Goal: Task Accomplishment & Management: Manage account settings

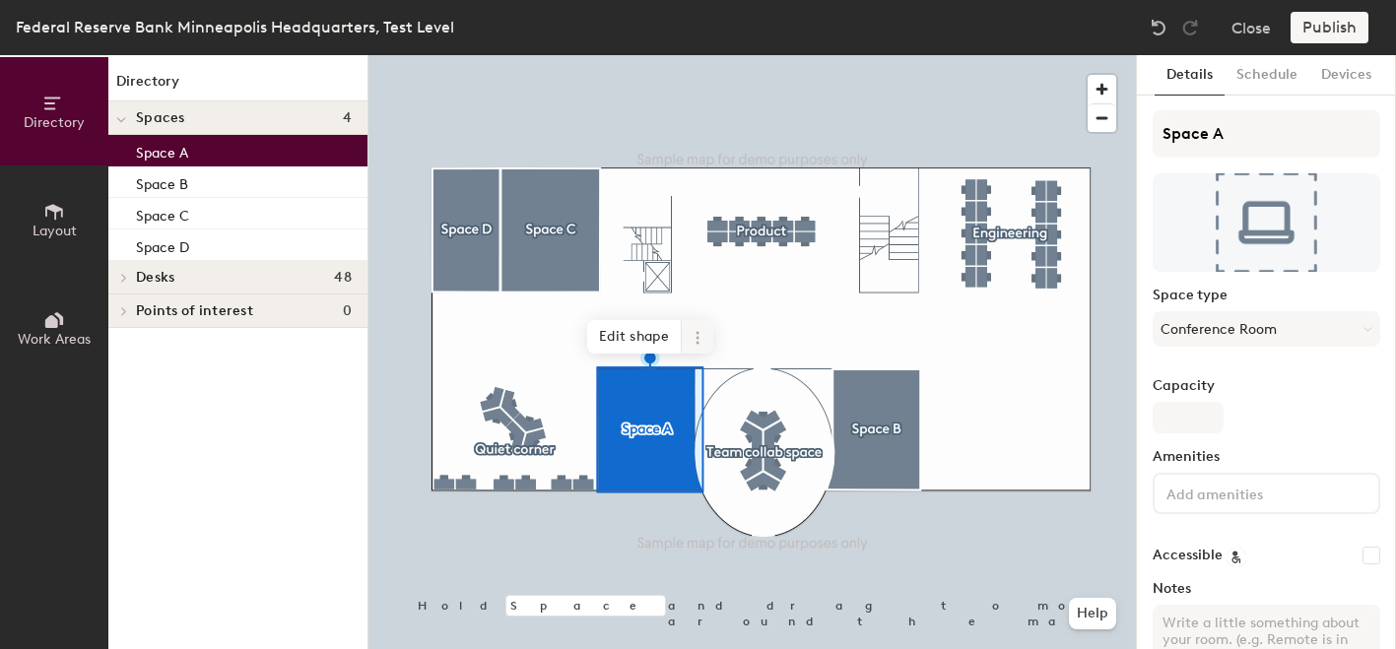
click at [702, 334] on icon at bounding box center [698, 338] width 16 height 16
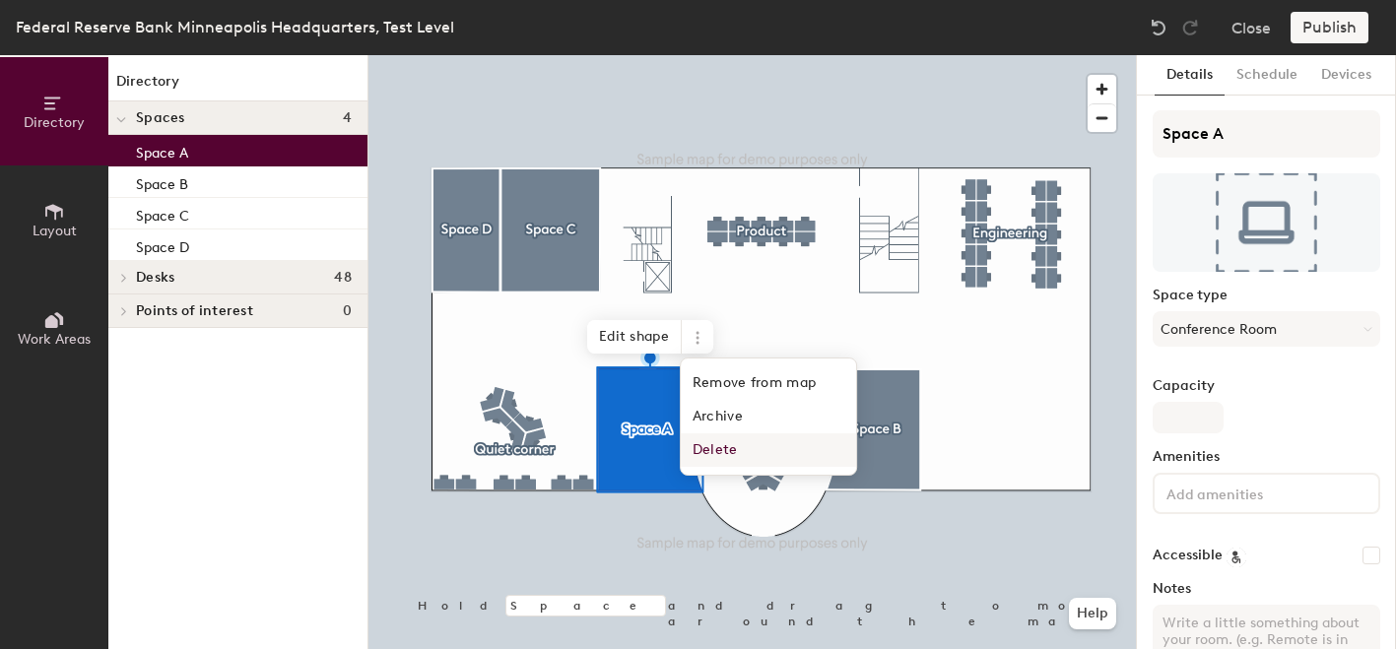
click at [704, 453] on span "Delete" at bounding box center [768, 451] width 175 height 34
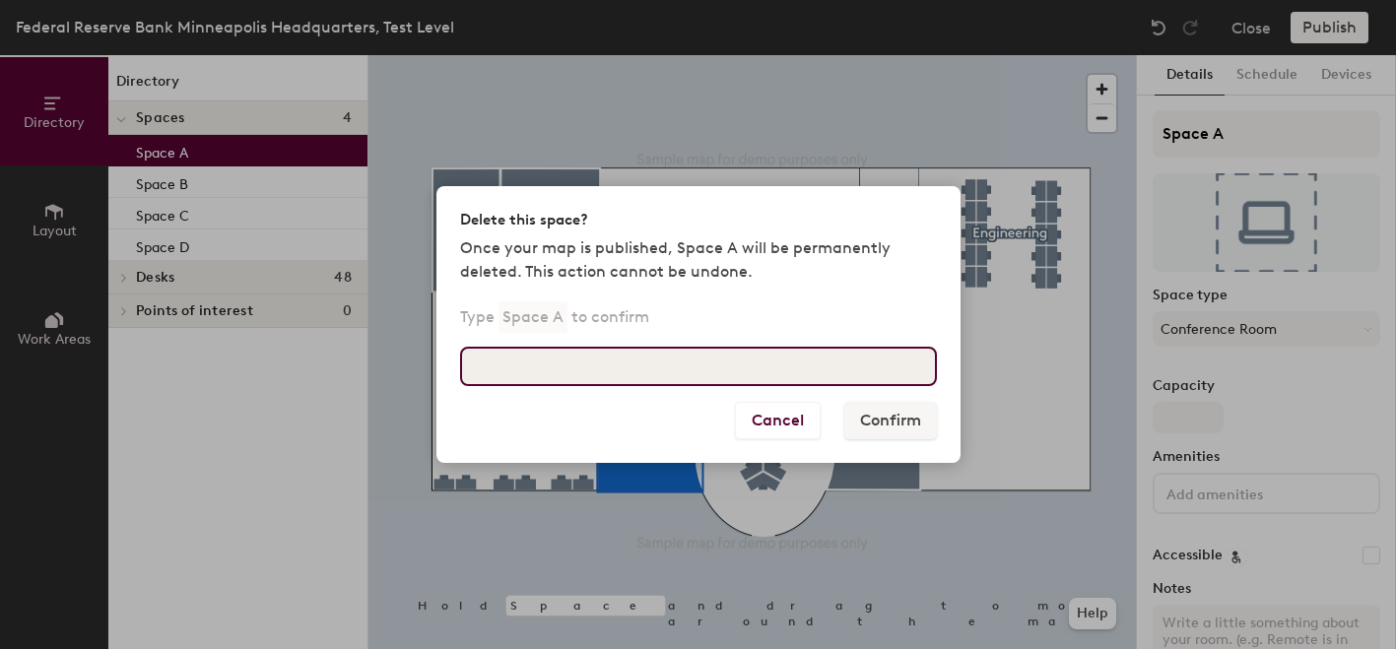
click at [690, 373] on input at bounding box center [698, 366] width 477 height 39
click at [795, 355] on input at bounding box center [698, 366] width 477 height 39
click at [585, 365] on input "space a" at bounding box center [698, 366] width 477 height 39
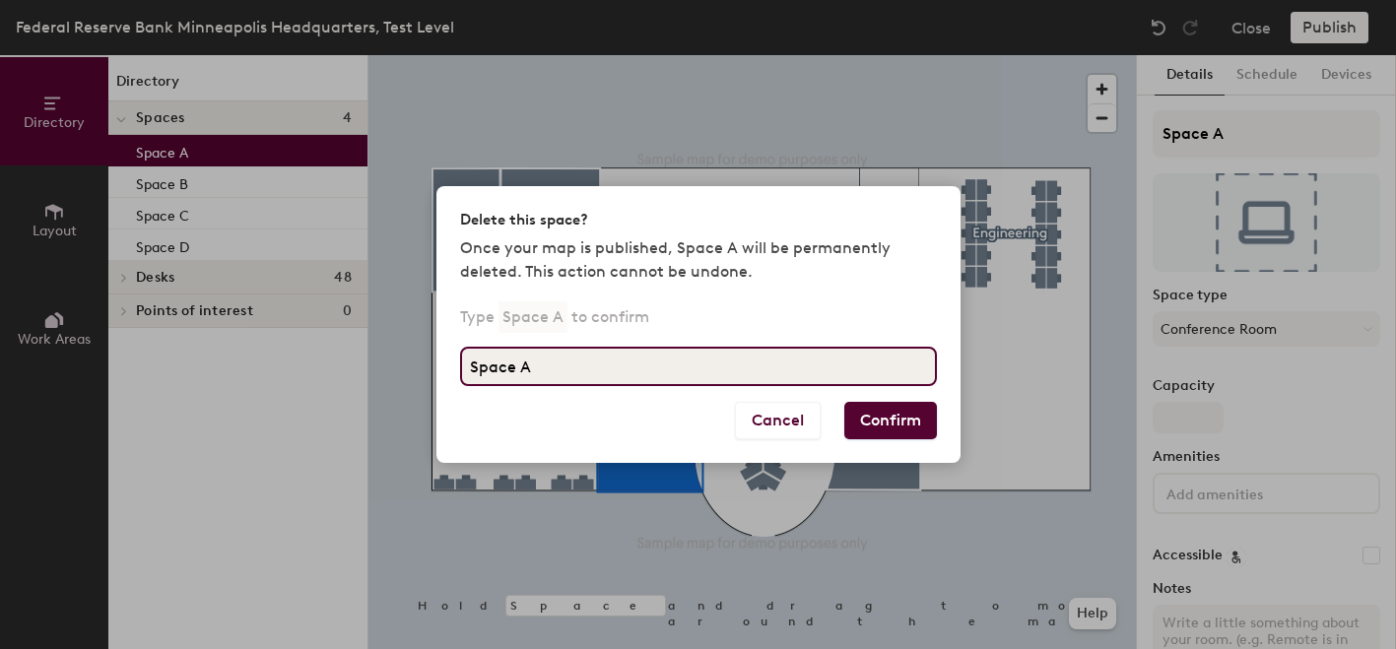
type input "Space A"
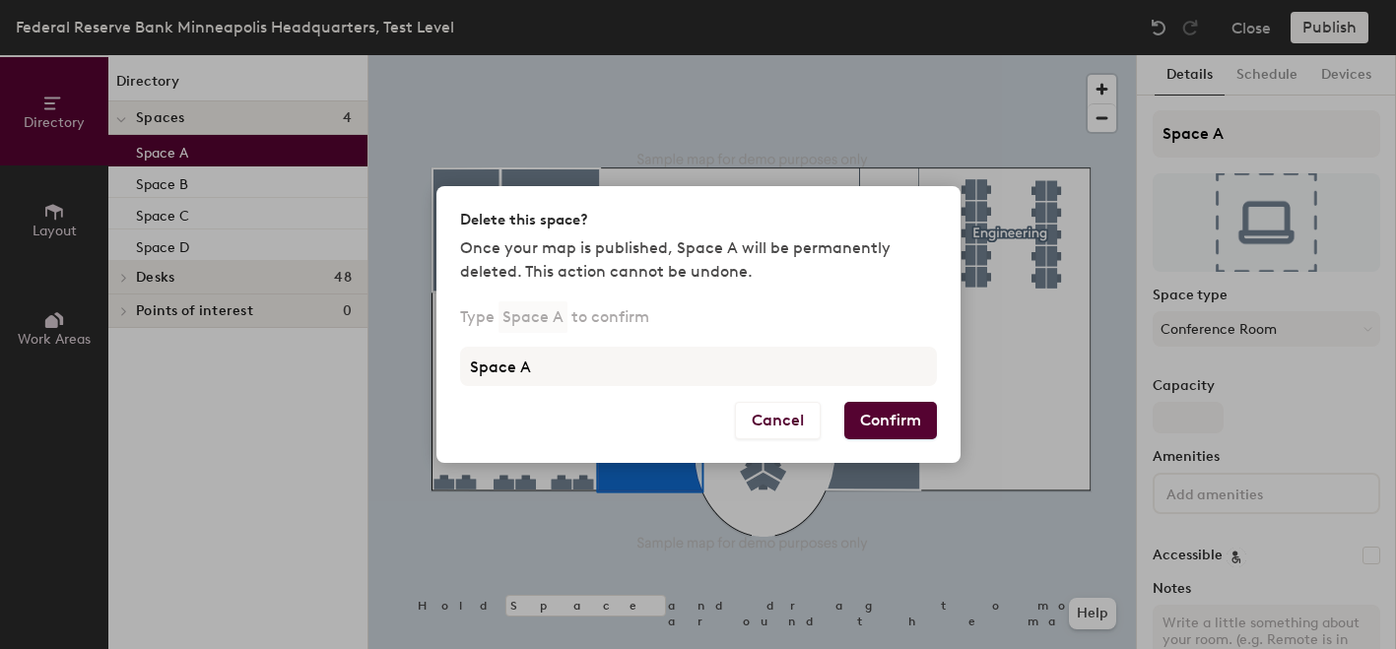
click at [882, 424] on button "Confirm" at bounding box center [890, 420] width 93 height 37
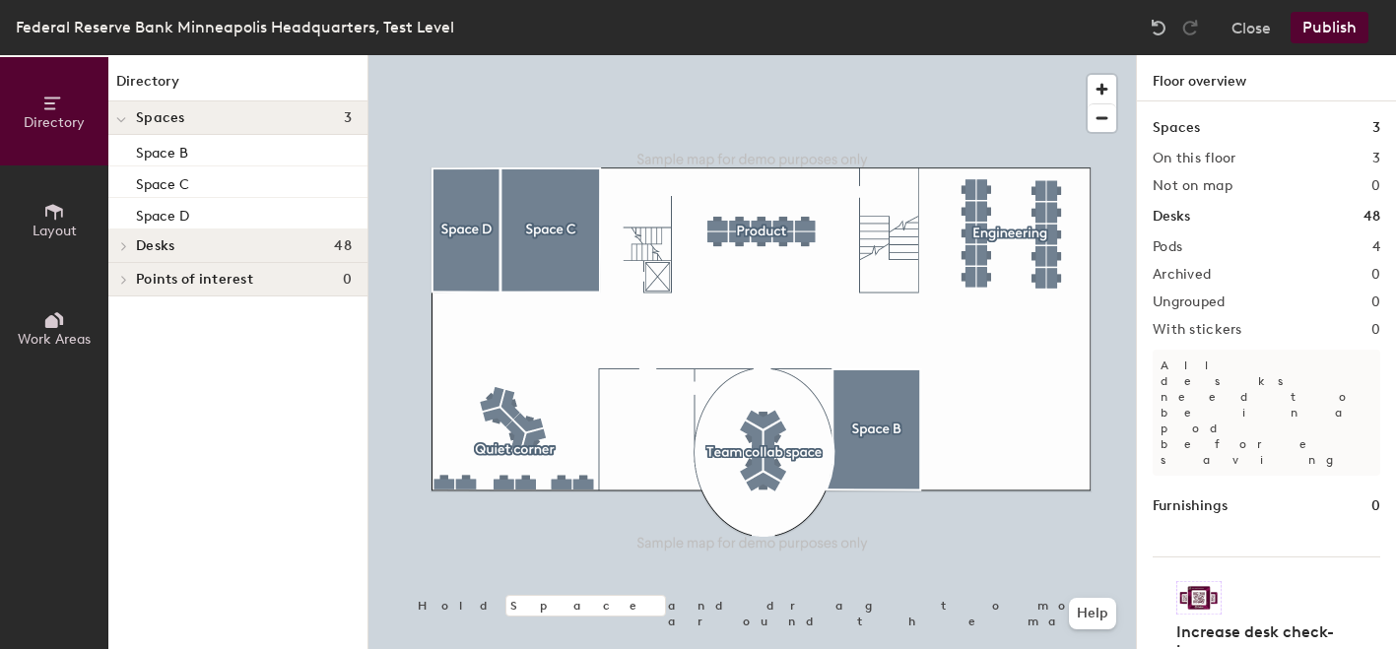
click at [72, 215] on button "Layout" at bounding box center [54, 220] width 108 height 108
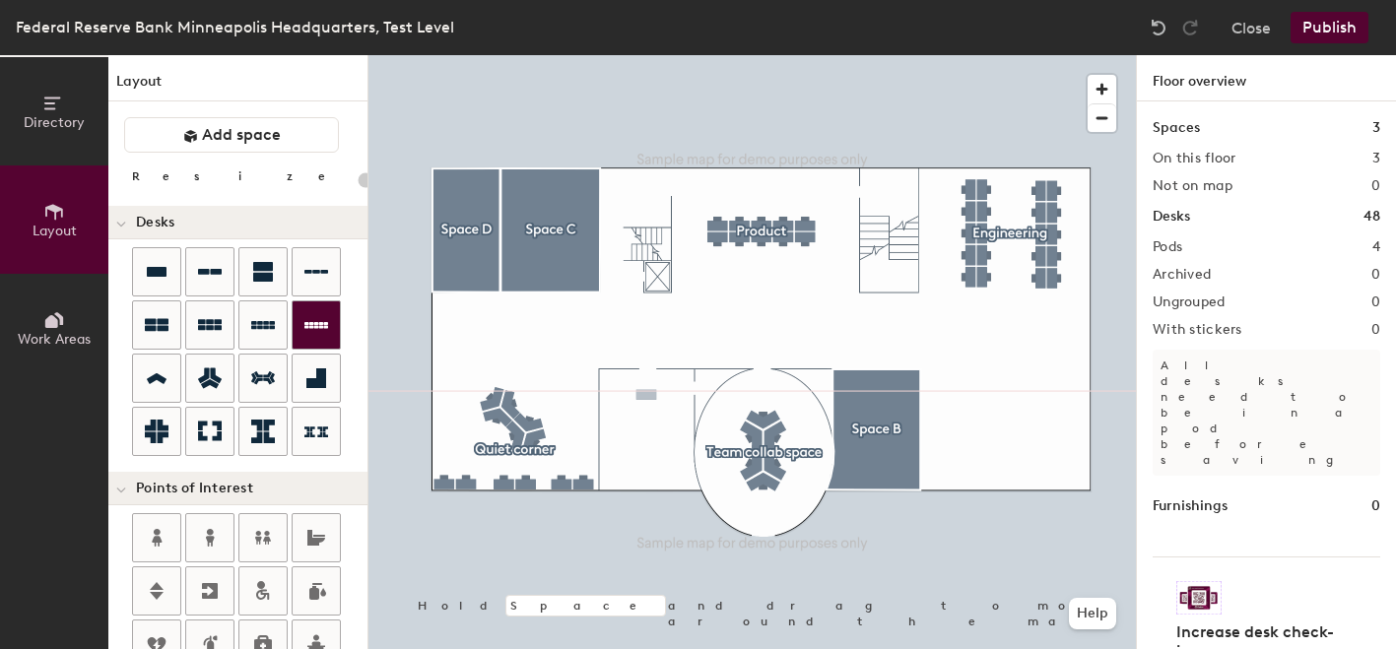
click at [646, 395] on div "Directory Layout Work Areas Layout Add space Resize Desks Points of Interest Fu…" at bounding box center [698, 352] width 1396 height 594
type input "360"
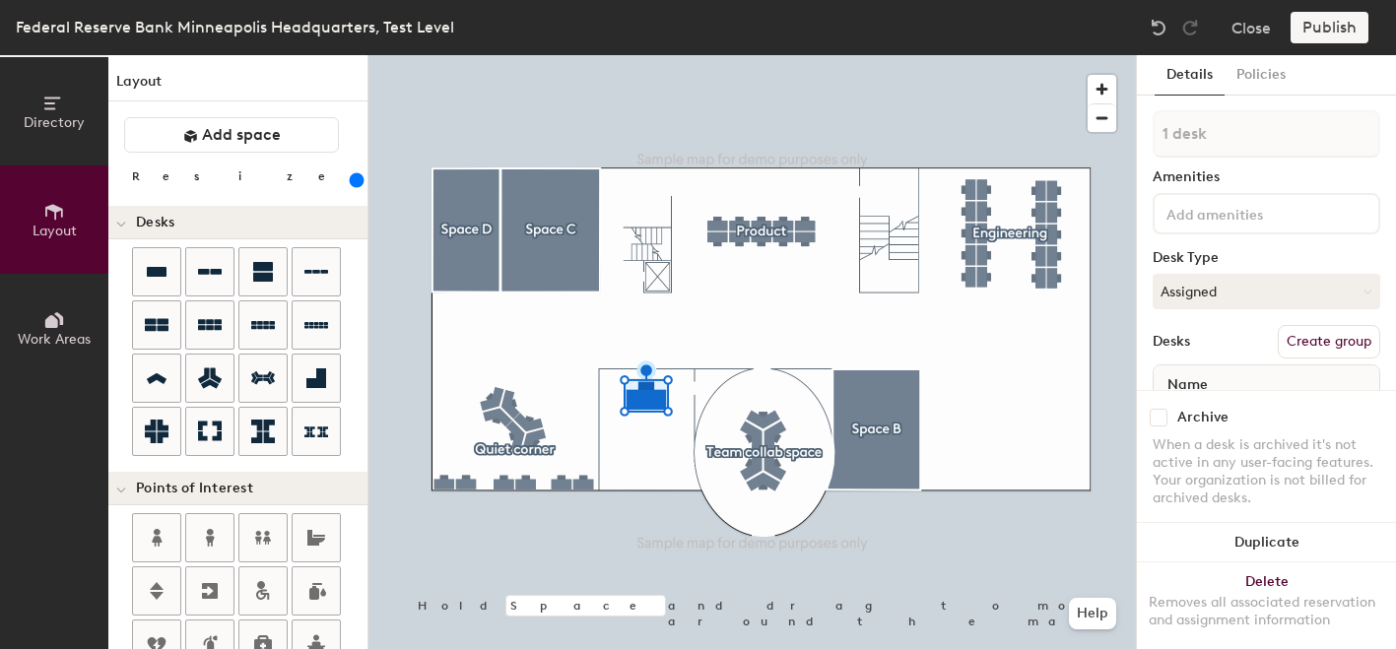
click at [1225, 216] on input at bounding box center [1251, 213] width 177 height 24
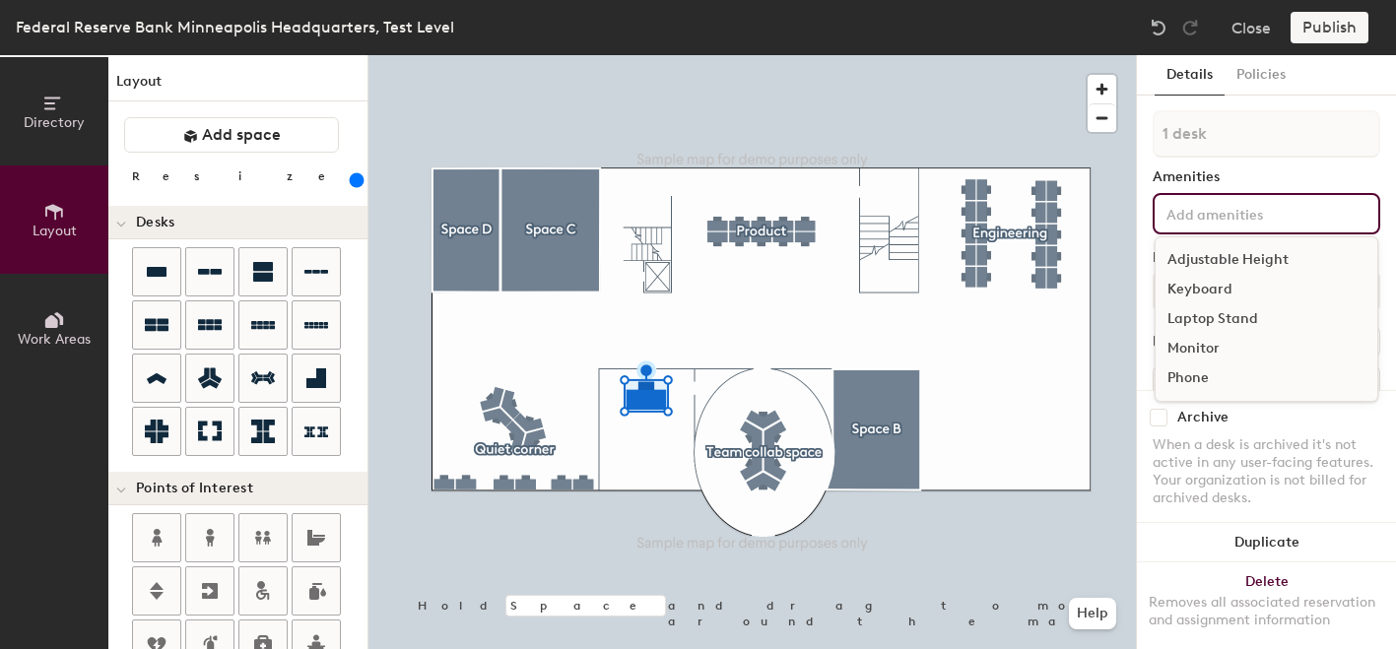
click at [1219, 264] on div "Adjustable Height" at bounding box center [1267, 260] width 222 height 30
click at [1204, 320] on div "Laptop Stand" at bounding box center [1267, 319] width 222 height 30
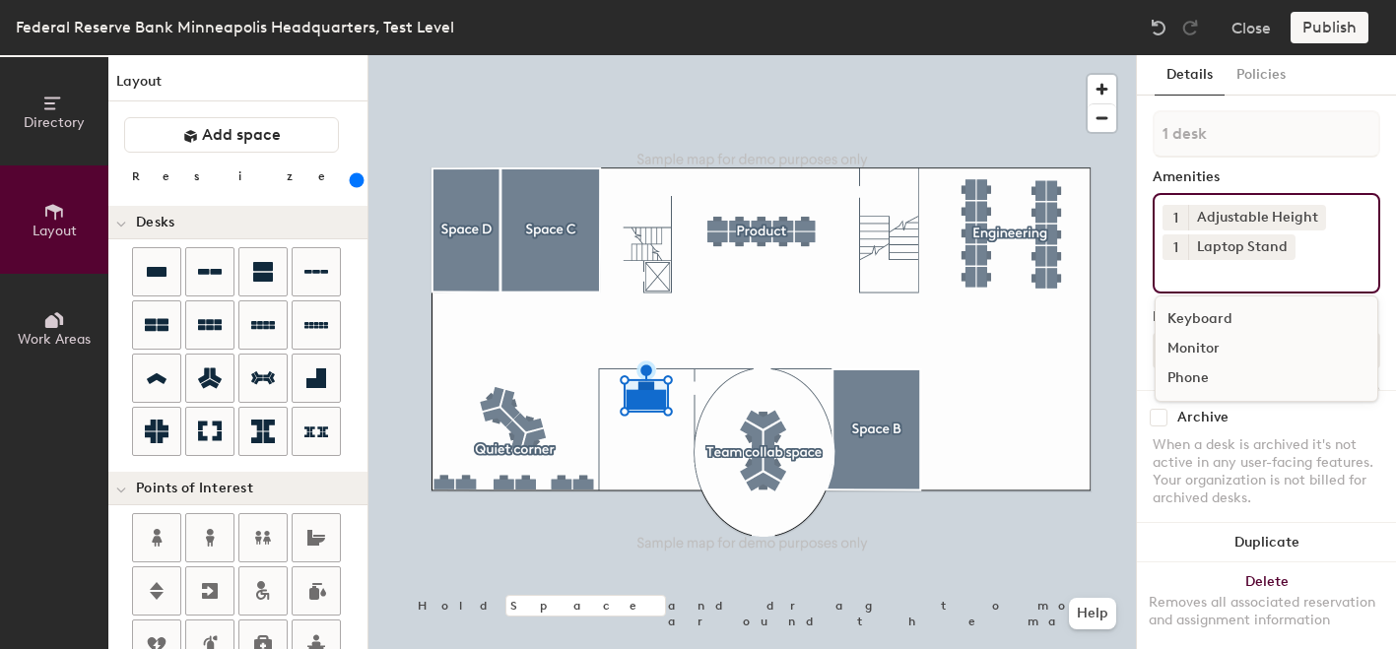
click at [1201, 347] on div "Monitor" at bounding box center [1267, 349] width 222 height 30
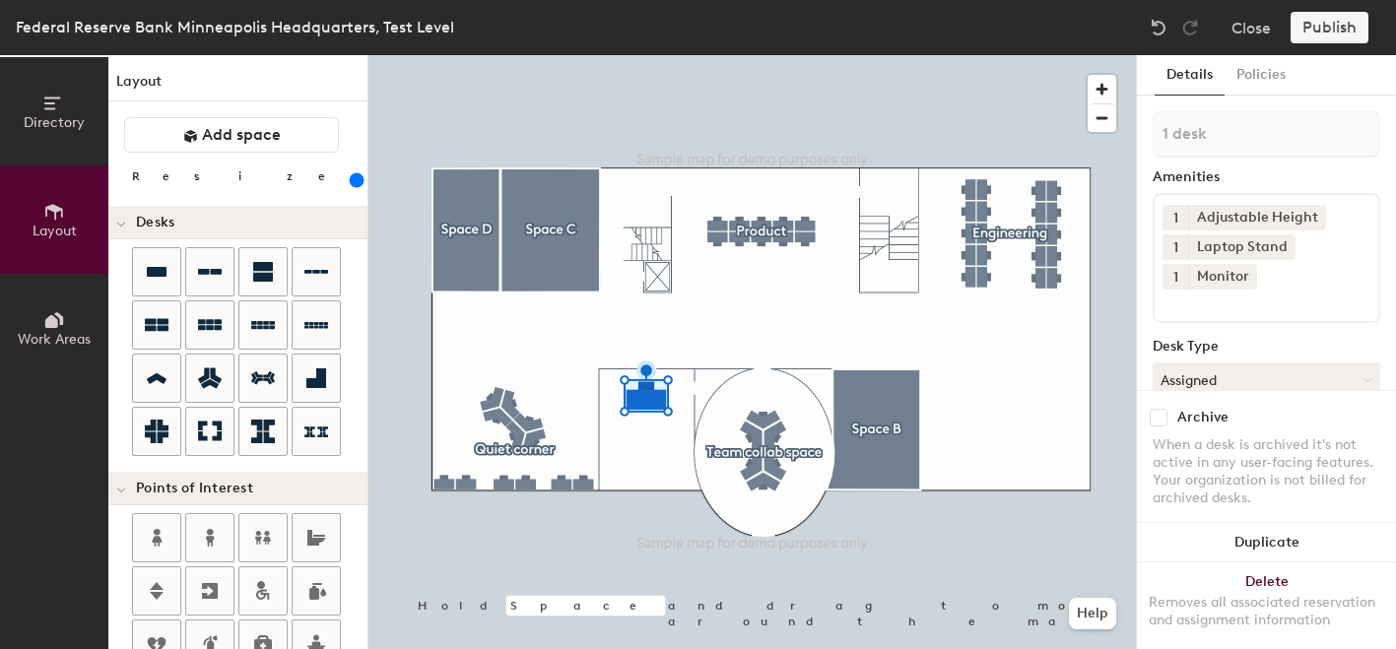
click at [1254, 426] on div "Archive" at bounding box center [1267, 418] width 228 height 18
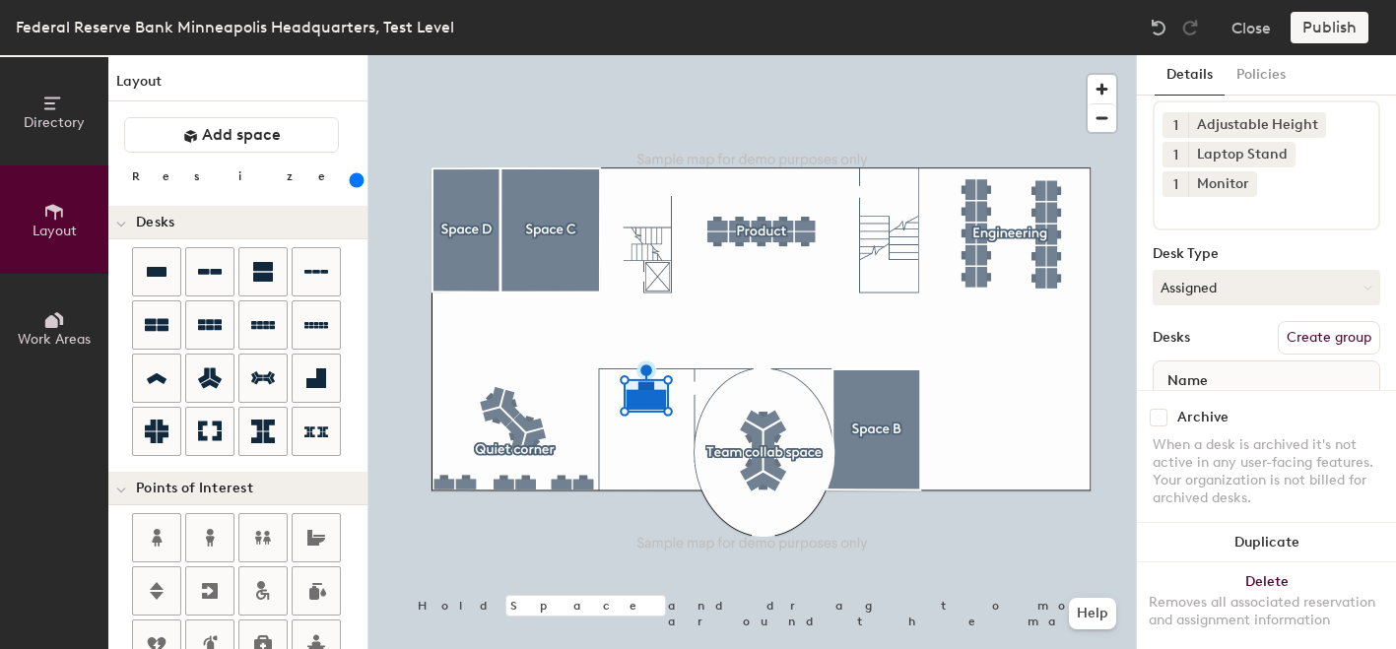
scroll to position [94, 0]
click at [1227, 281] on button "Assigned" at bounding box center [1267, 286] width 228 height 35
click at [1219, 289] on button "Assigned" at bounding box center [1267, 286] width 228 height 35
click at [1192, 461] on div "When a desk is archived it's not active in any user-facing features. Your organ…" at bounding box center [1267, 472] width 228 height 71
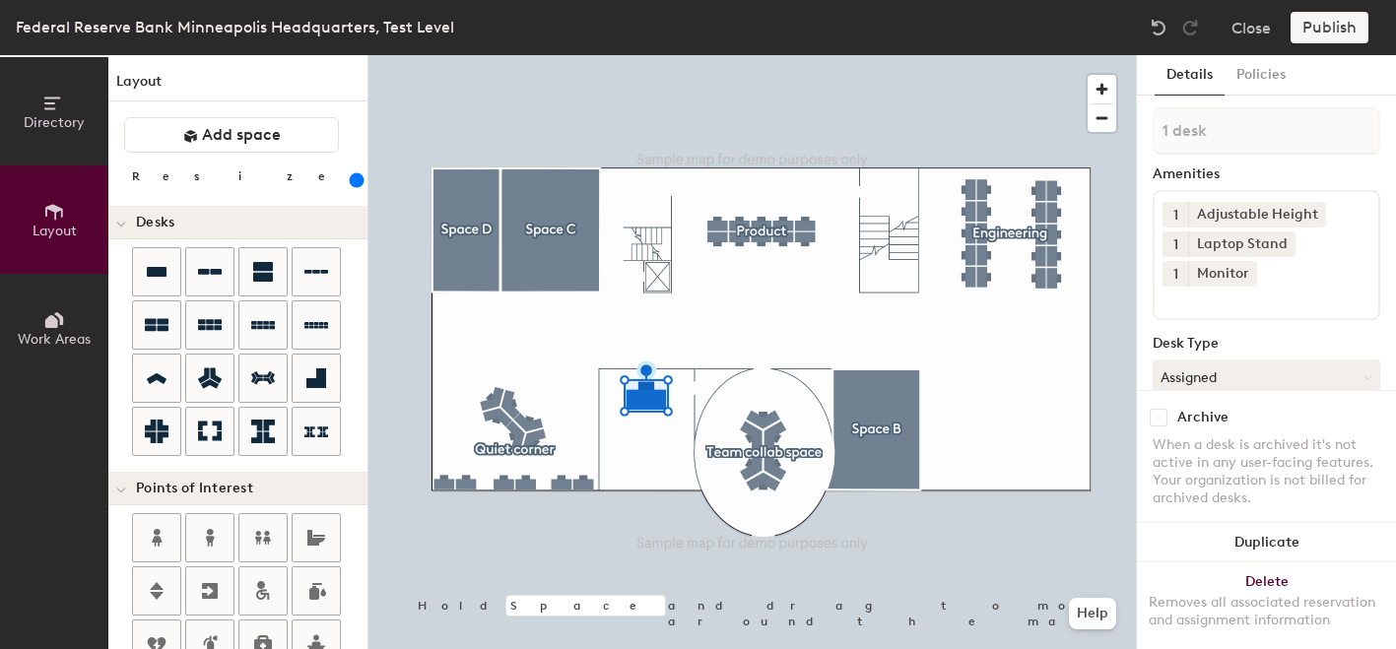
scroll to position [171, 0]
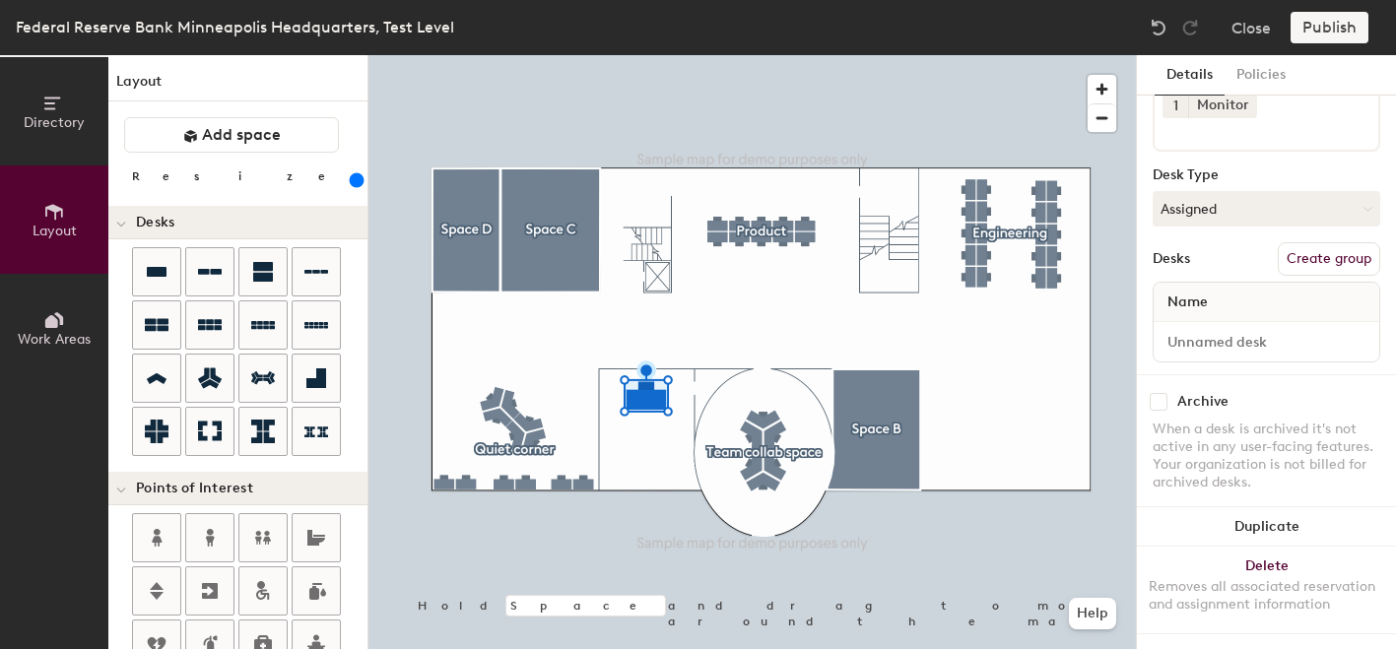
click at [1308, 262] on button "Create group" at bounding box center [1329, 259] width 102 height 34
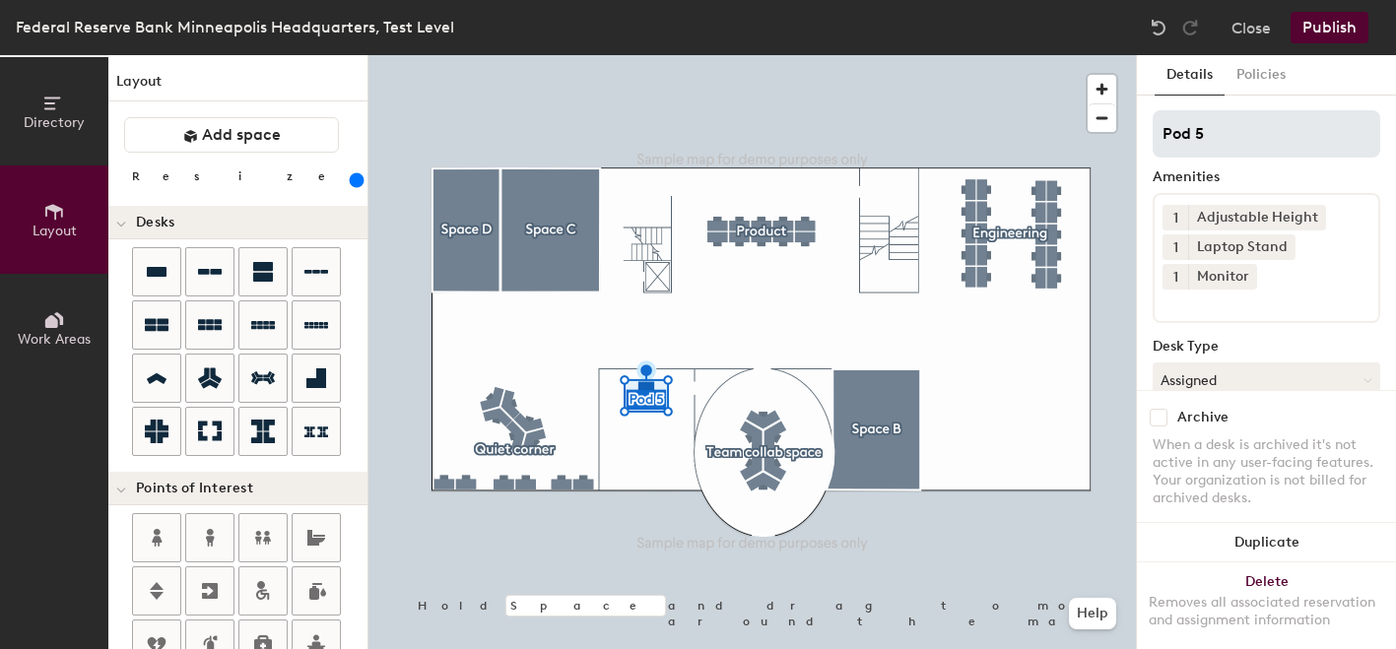
click at [1192, 132] on input "Pod 5" at bounding box center [1267, 133] width 228 height 47
type input "Office 101"
click at [1242, 340] on div "Desk Type" at bounding box center [1267, 347] width 228 height 16
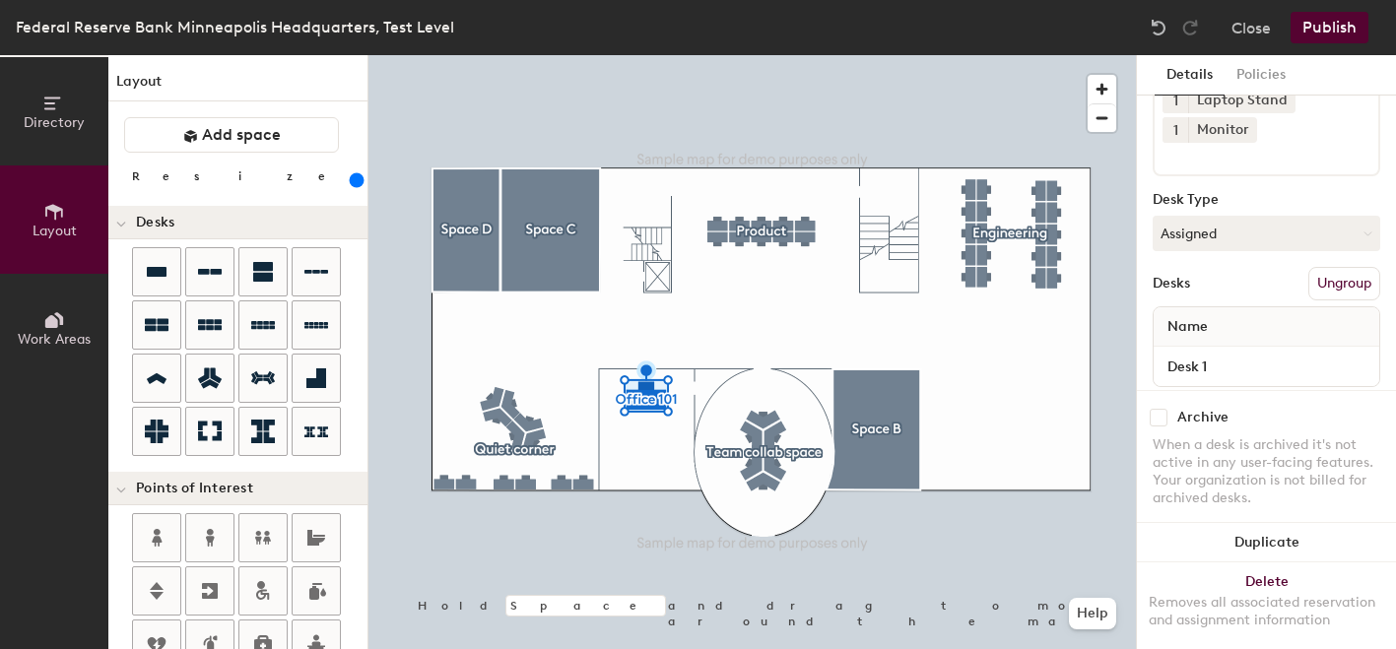
scroll to position [171, 0]
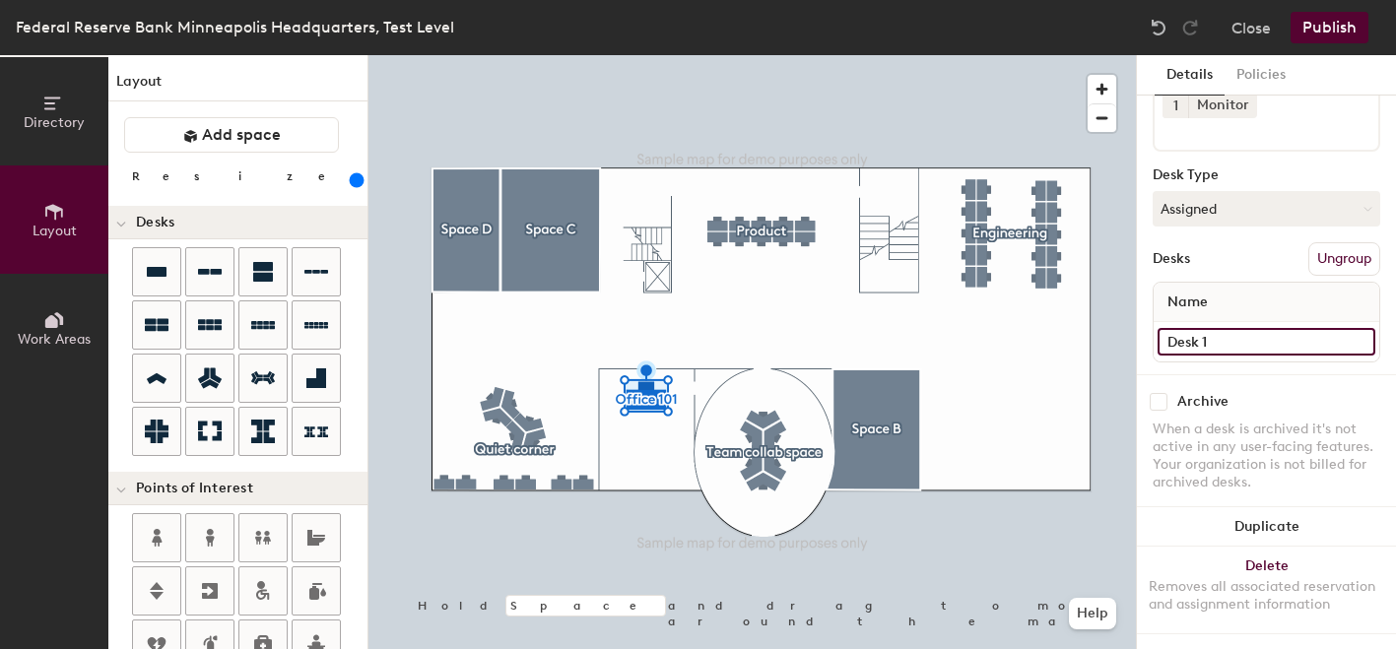
click at [1358, 344] on input "Desk 1" at bounding box center [1267, 342] width 218 height 28
click at [1166, 343] on input "Desk 1" at bounding box center [1267, 342] width 218 height 28
type input "Office 101 Desk 1"
click at [1277, 388] on div "Archive When a desk is archived it's not active in any user-facing features. Yo…" at bounding box center [1266, 444] width 259 height 141
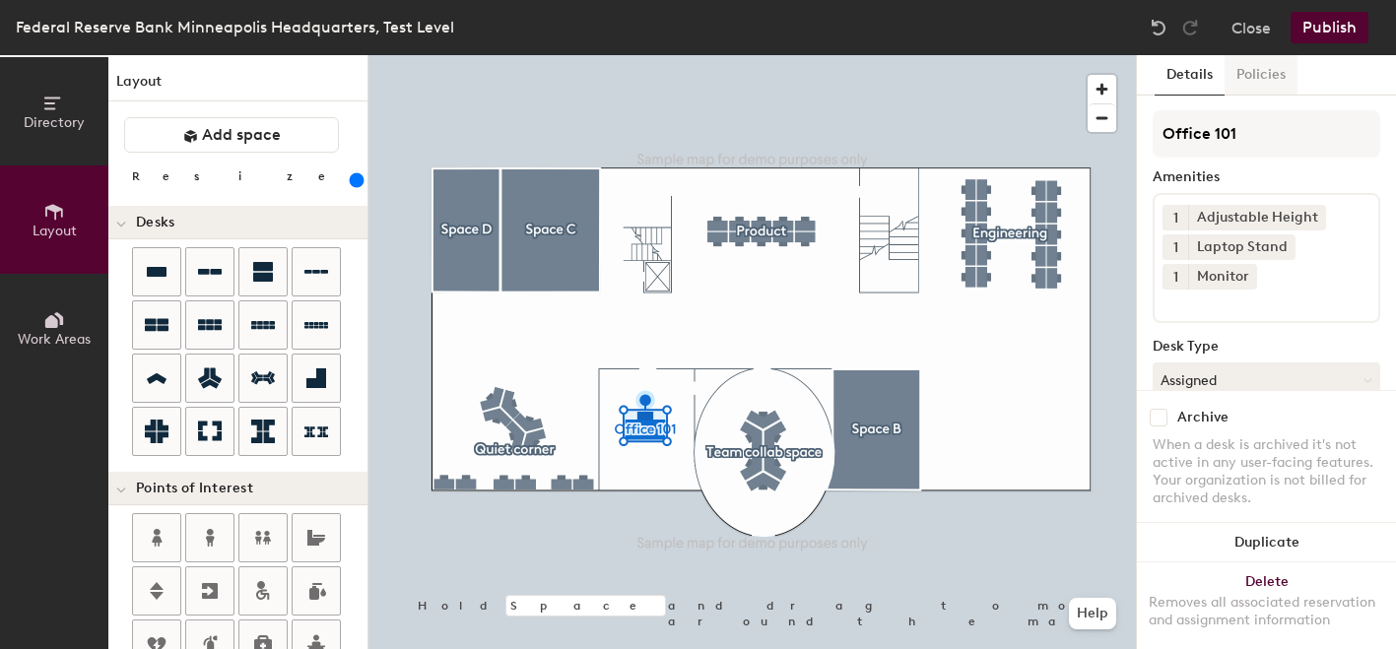
click at [1252, 77] on button "Policies" at bounding box center [1261, 75] width 73 height 40
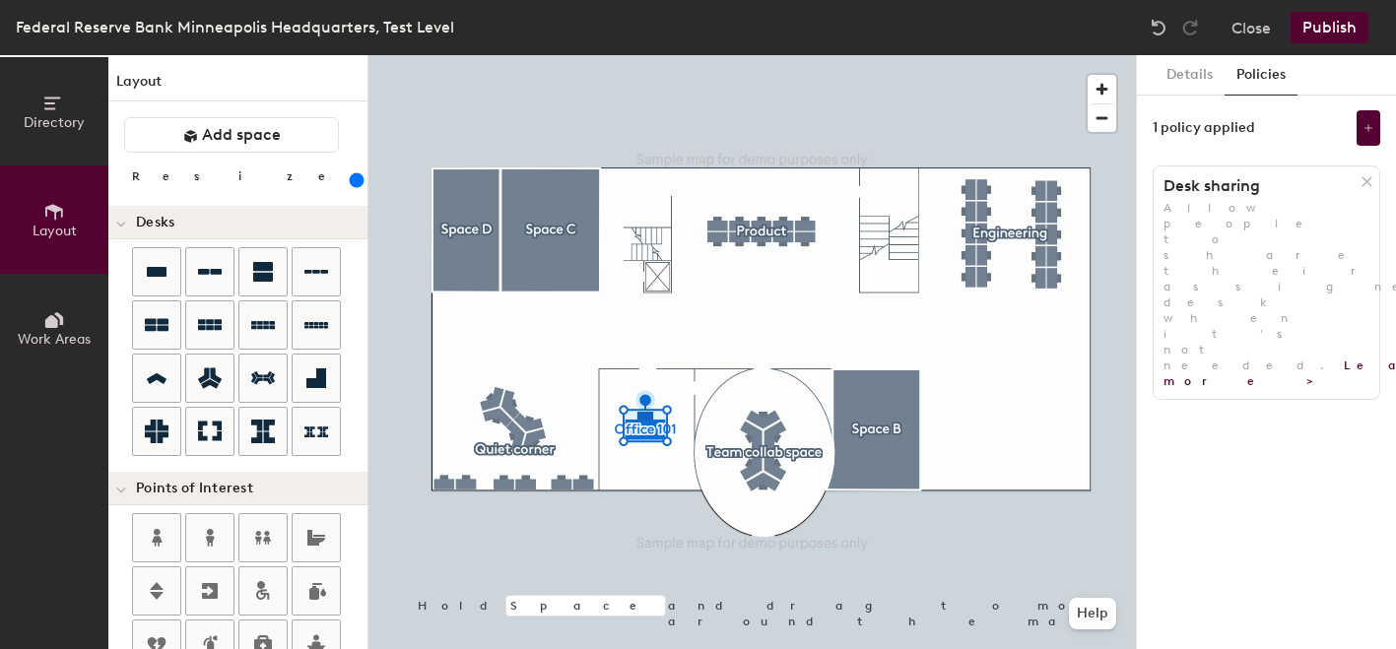
drag, startPoint x: 1374, startPoint y: 216, endPoint x: 1387, endPoint y: 373, distance: 158.3
click at [0, 104] on div at bounding box center [0, 104] width 0 height 0
click at [1370, 131] on icon at bounding box center [1369, 128] width 10 height 10
drag, startPoint x: 1374, startPoint y: 368, endPoint x: 1369, endPoint y: 534, distance: 166.6
click at [1369, 534] on body "You have 4 days left on your platform trial. Buy [PERSON_NAME] now Skip navigat…" at bounding box center [698, 324] width 1396 height 649
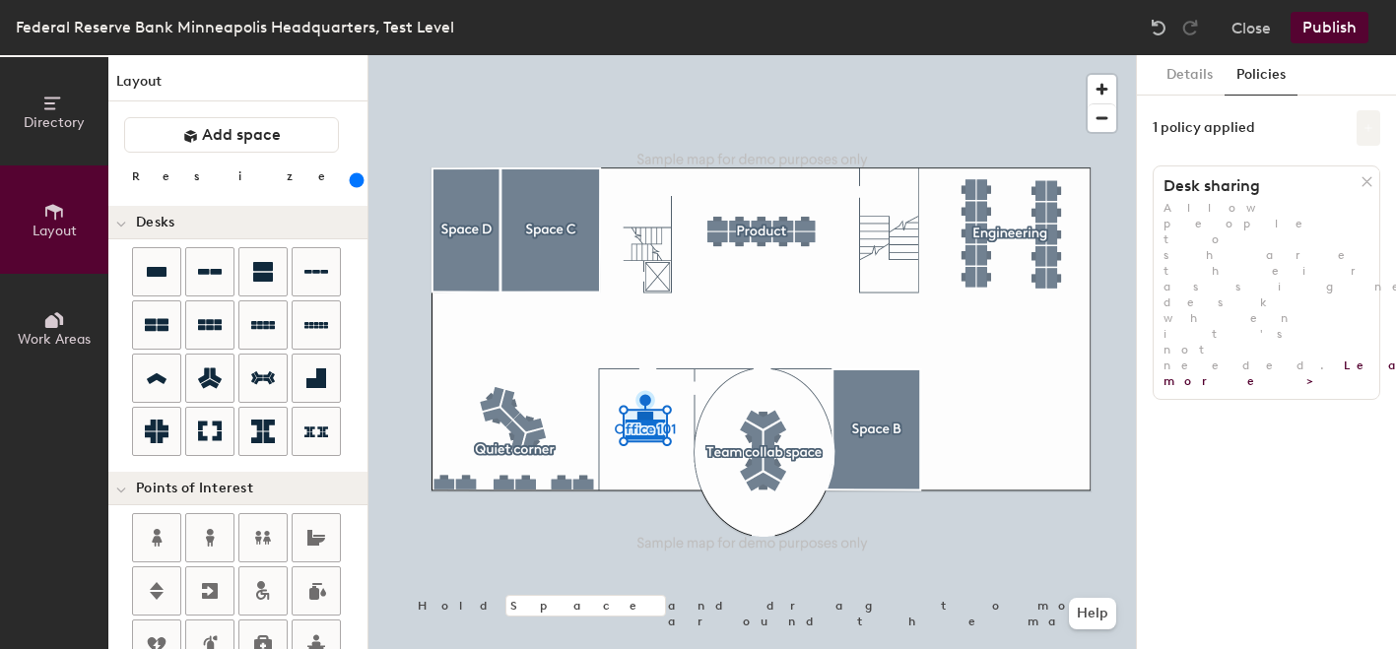
click at [1368, 126] on icon at bounding box center [1369, 128] width 10 height 10
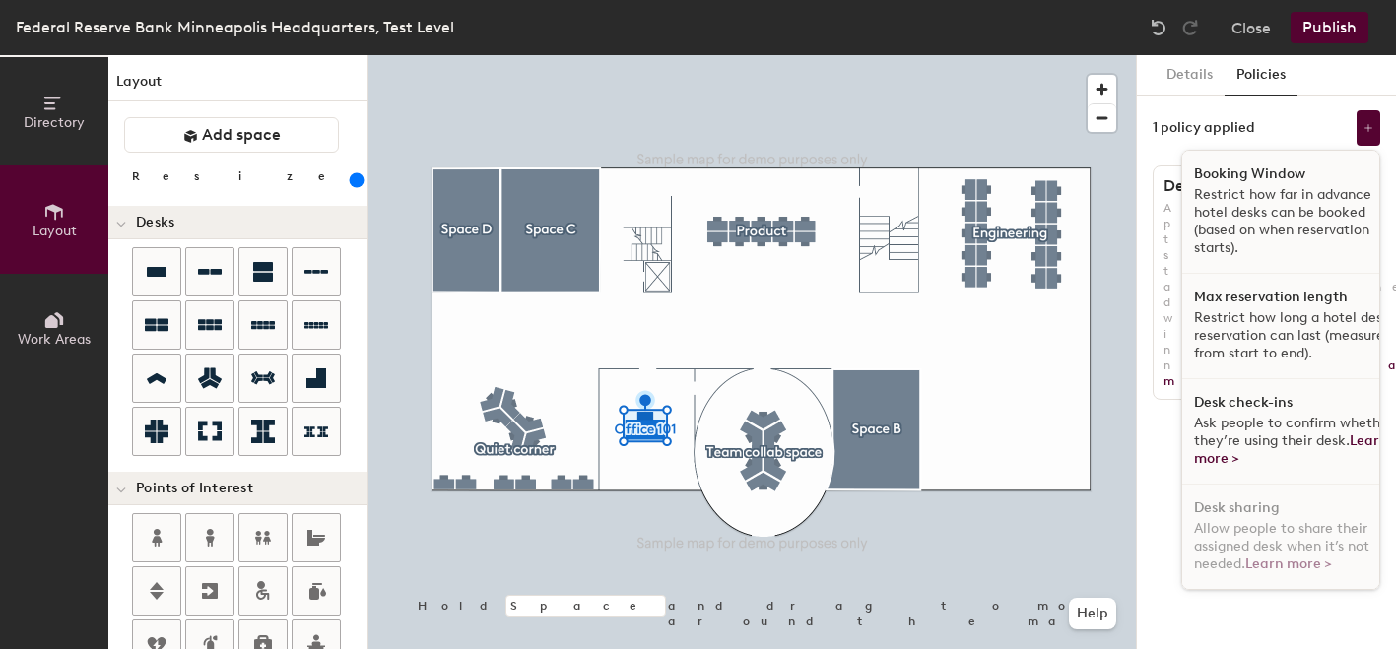
click at [1278, 121] on div "1 policy applied Booking Window Restrict how far in advance hotel desks can be …" at bounding box center [1267, 127] width 228 height 35
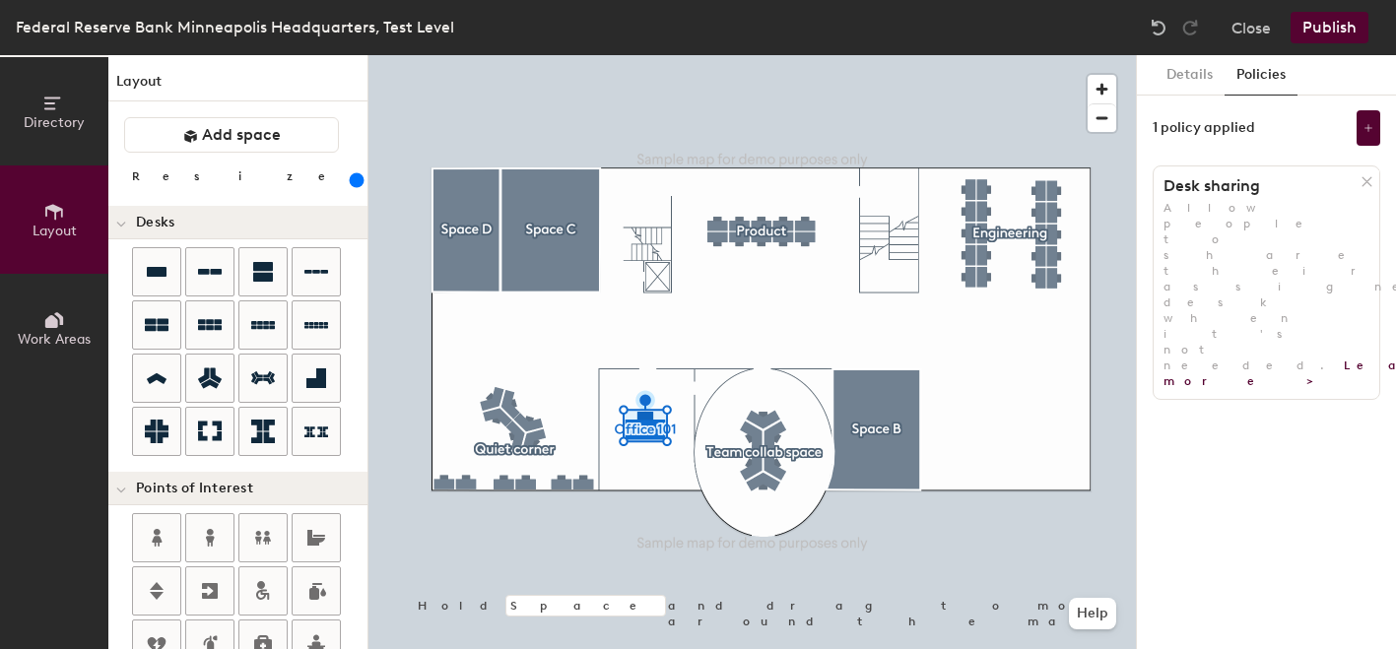
click at [1327, 32] on button "Publish" at bounding box center [1330, 28] width 78 height 32
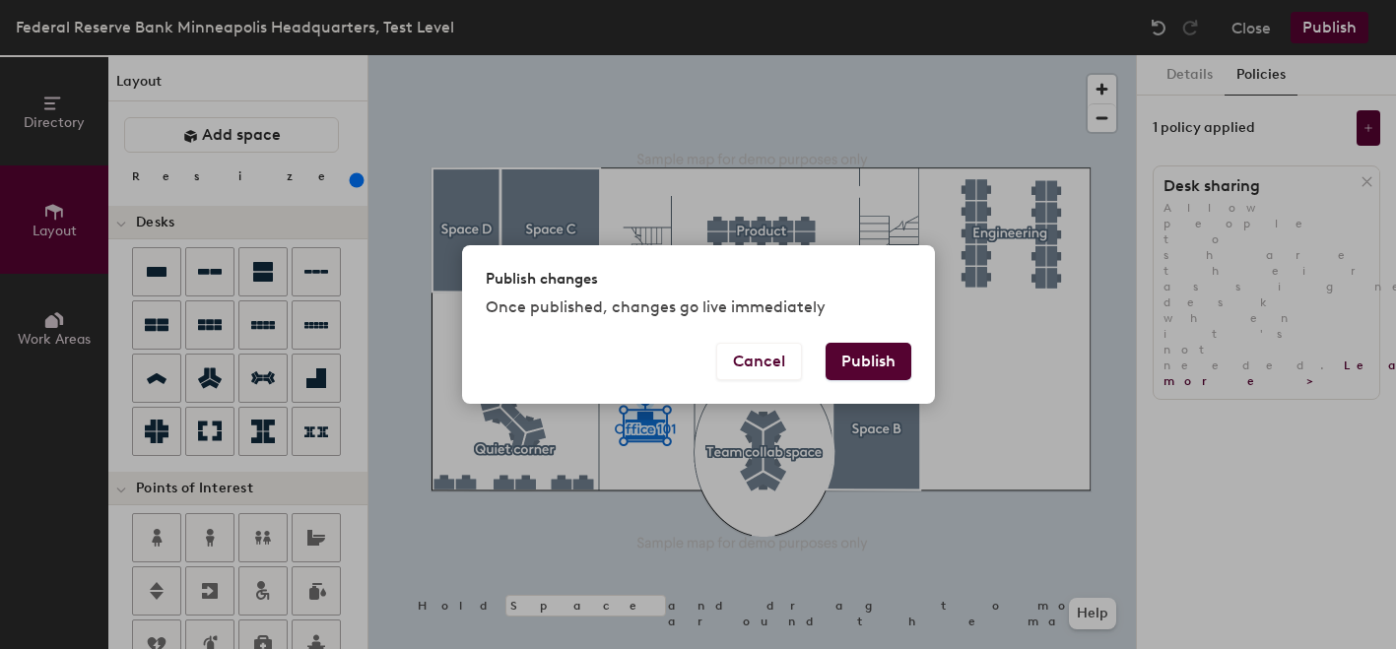
click at [857, 362] on button "Publish" at bounding box center [869, 361] width 86 height 37
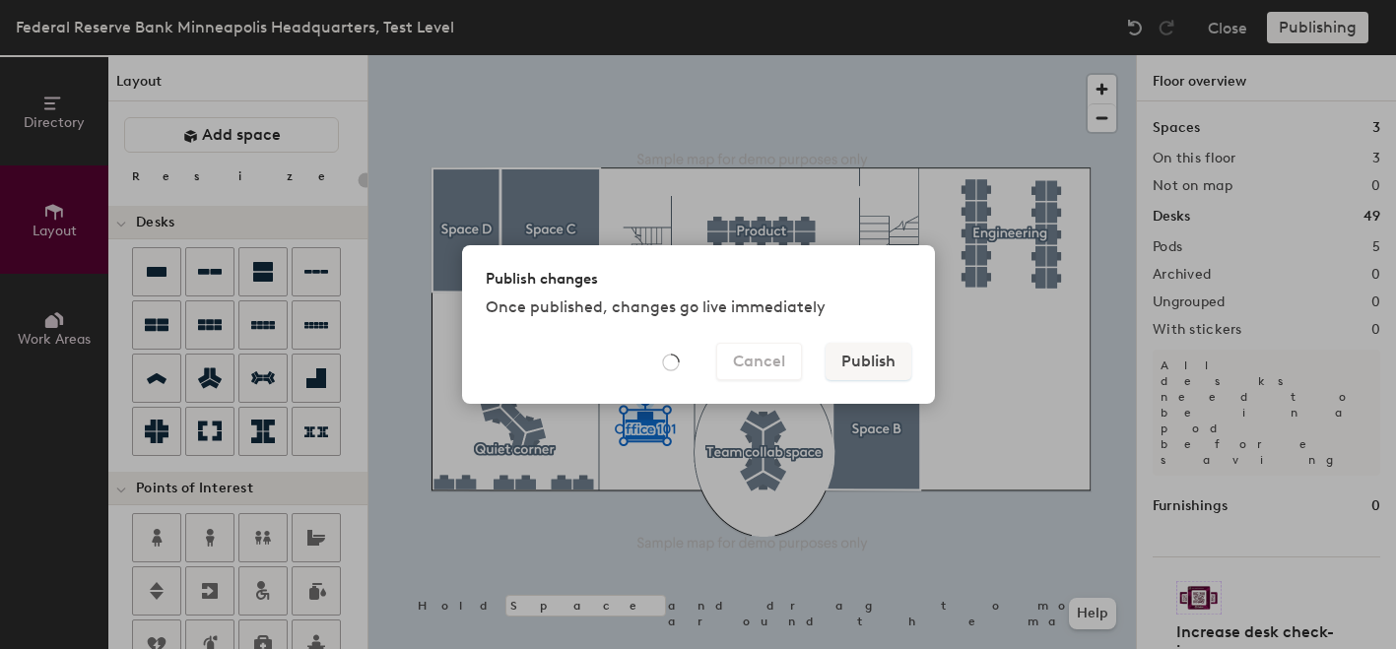
type input "20"
